Goal: Information Seeking & Learning: Learn about a topic

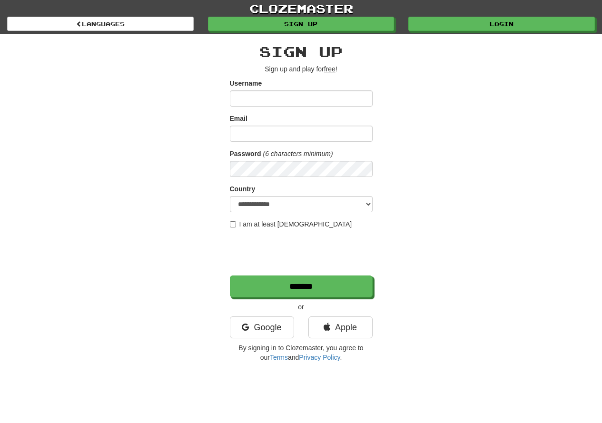
click at [290, 95] on input "Username" at bounding box center [301, 98] width 143 height 16
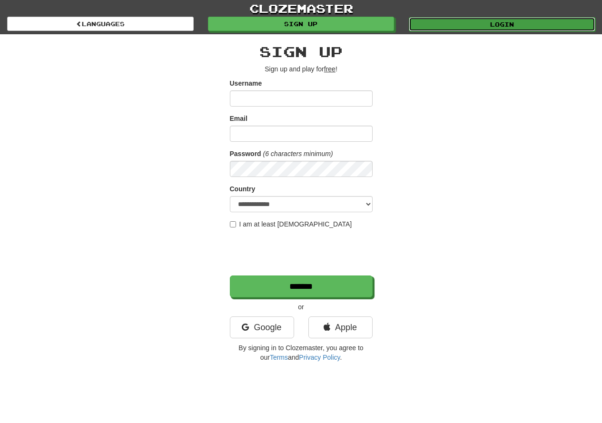
click at [460, 29] on link "Login" at bounding box center [502, 24] width 187 height 14
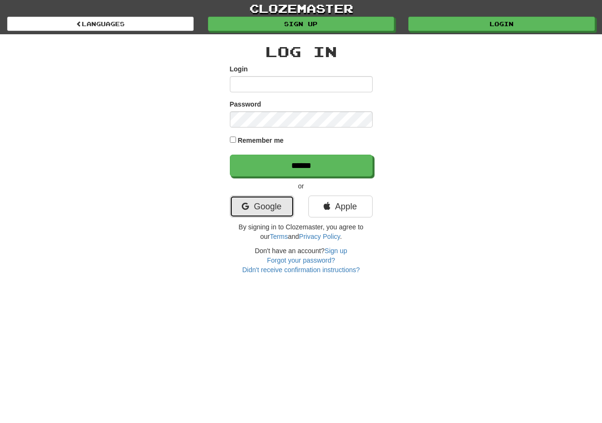
click at [262, 209] on link "Google" at bounding box center [262, 207] width 64 height 22
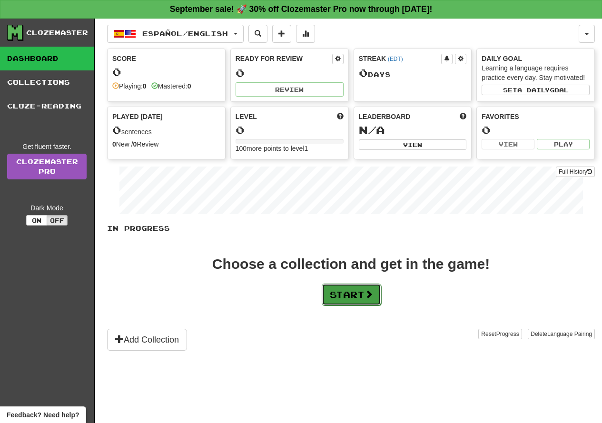
click at [329, 289] on button "Start" at bounding box center [352, 295] width 60 height 22
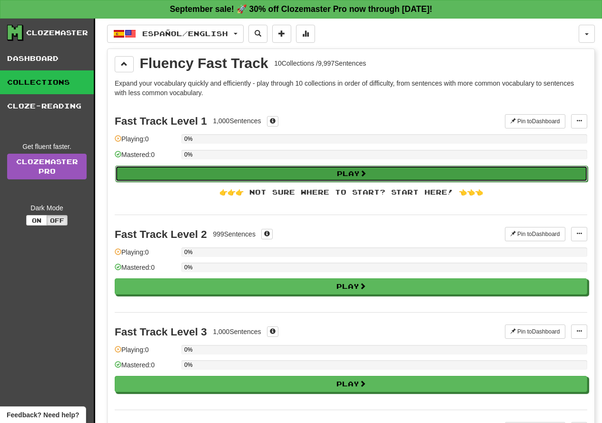
click at [214, 169] on button "Play" at bounding box center [351, 174] width 473 height 16
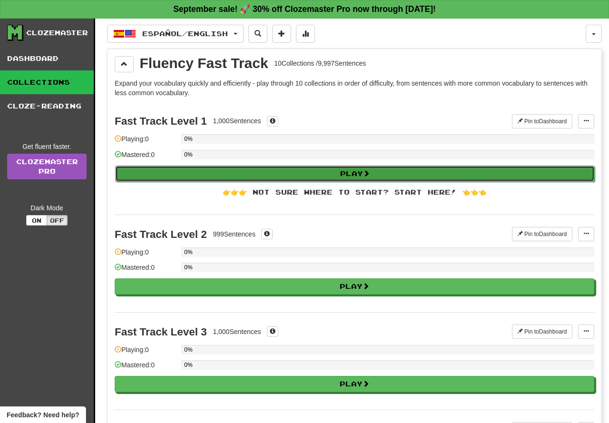
select select "**"
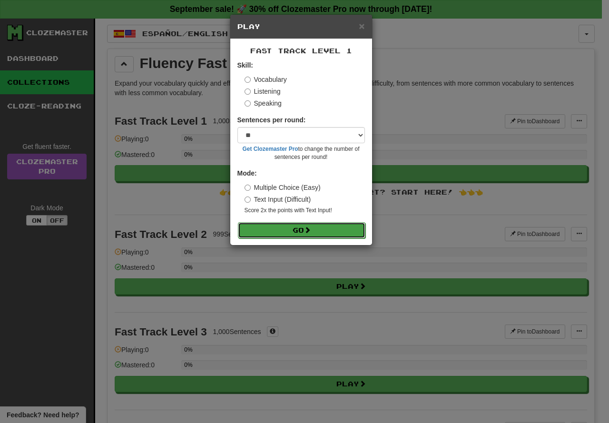
click at [280, 226] on button "Go" at bounding box center [302, 230] width 128 height 16
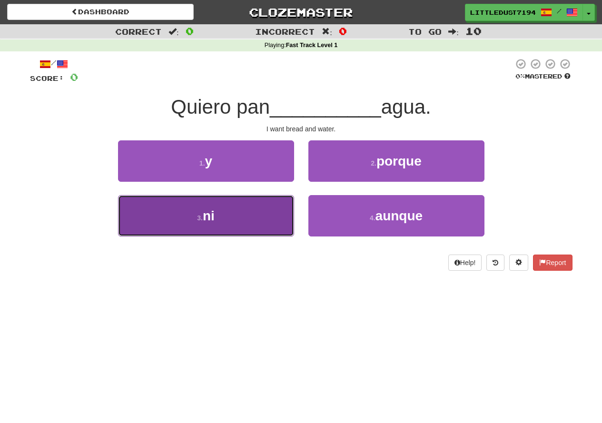
click at [208, 217] on span "ni" at bounding box center [209, 216] width 12 height 15
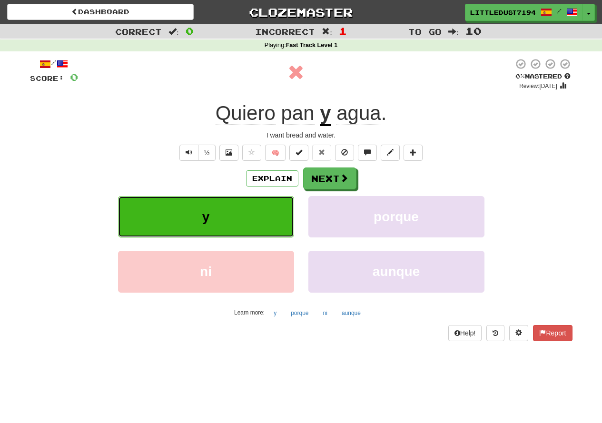
click at [208, 219] on span "y" at bounding box center [206, 216] width 8 height 15
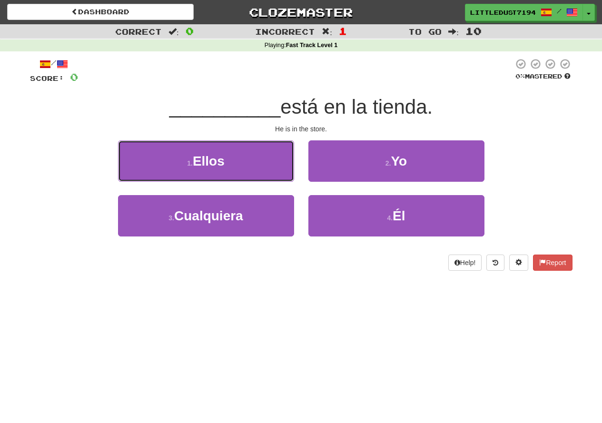
drag, startPoint x: 219, startPoint y: 173, endPoint x: 154, endPoint y: 127, distance: 79.9
click at [154, 127] on div "/ Score: 0 0 % Mastered __________ está en la tienda. He is in the store. 1 . E…" at bounding box center [301, 164] width 543 height 213
